Goal: Task Accomplishment & Management: Complete application form

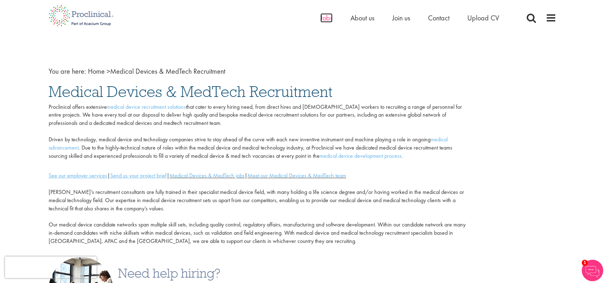
click at [323, 18] on span "Jobs" at bounding box center [326, 17] width 12 height 9
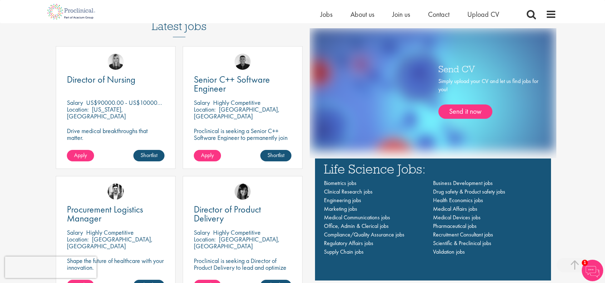
scroll to position [536, 0]
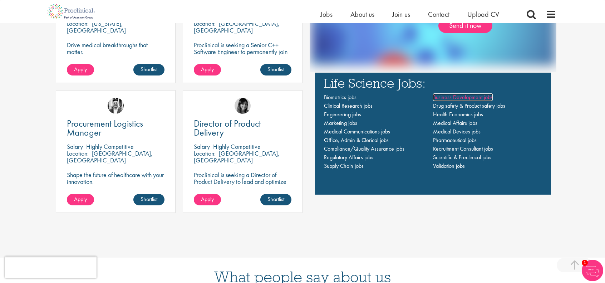
click at [455, 97] on span "Business Development jobs" at bounding box center [463, 97] width 60 height 8
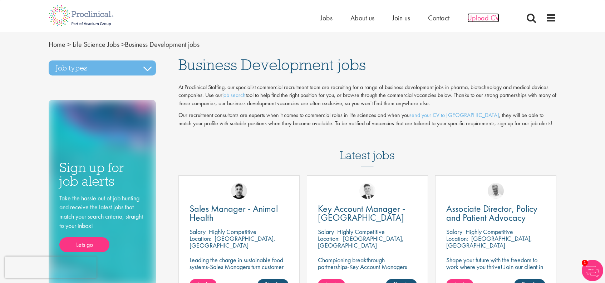
click at [484, 15] on span "Upload CV" at bounding box center [483, 17] width 32 height 9
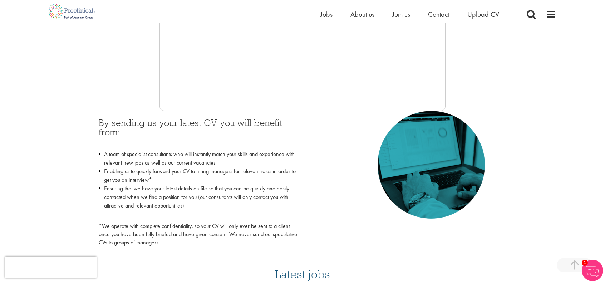
scroll to position [71, 0]
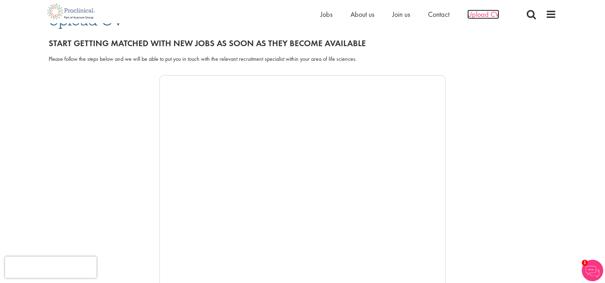
click at [478, 13] on span "Upload CV" at bounding box center [483, 14] width 32 height 9
